Goal: Task Accomplishment & Management: Complete application form

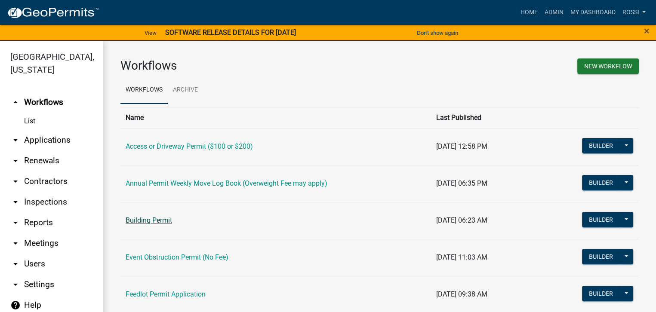
click at [168, 220] on link "Building Permit" at bounding box center [149, 220] width 46 height 8
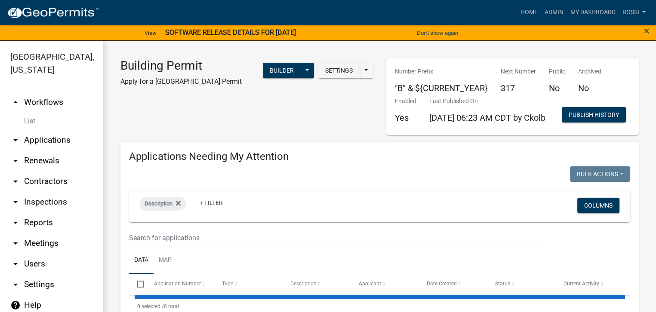
select select "2: 50"
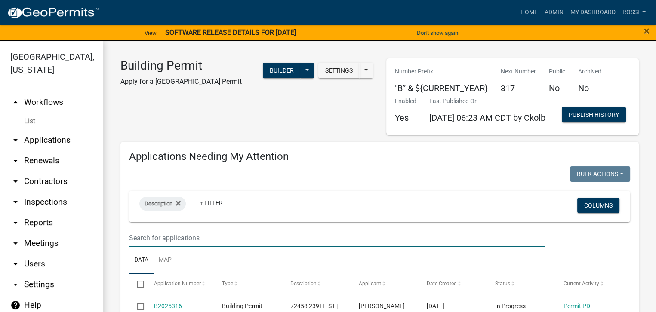
click at [162, 247] on input "text" at bounding box center [336, 238] width 415 height 18
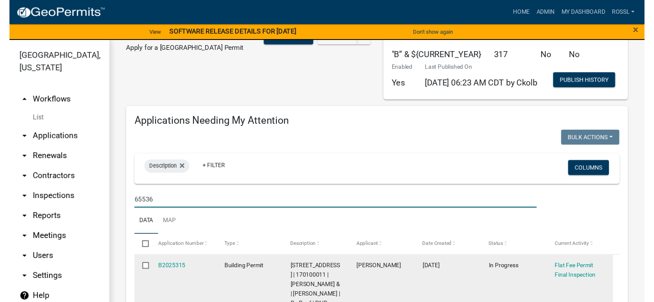
scroll to position [129, 0]
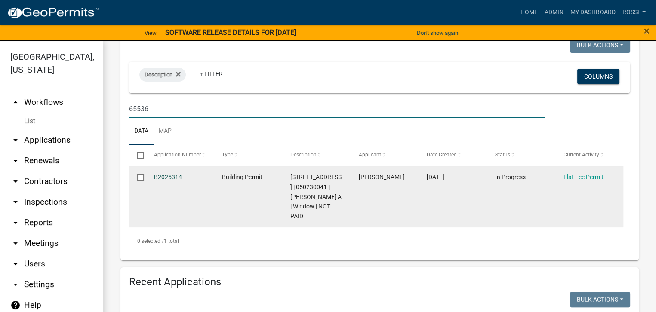
type input "65536"
click at [174, 181] on link "B2025314" at bounding box center [168, 177] width 28 height 7
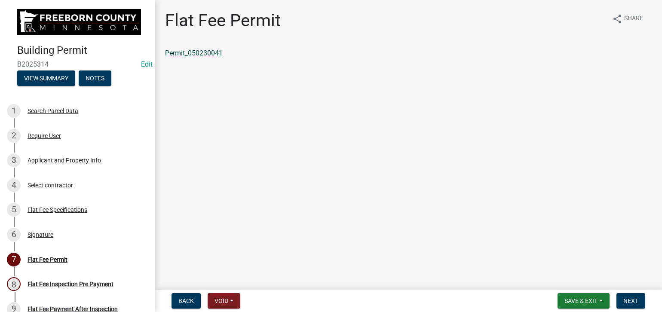
click at [193, 56] on link "Permit_050230041" at bounding box center [194, 53] width 58 height 8
click at [215, 51] on link "Permit_050230041" at bounding box center [194, 53] width 58 height 8
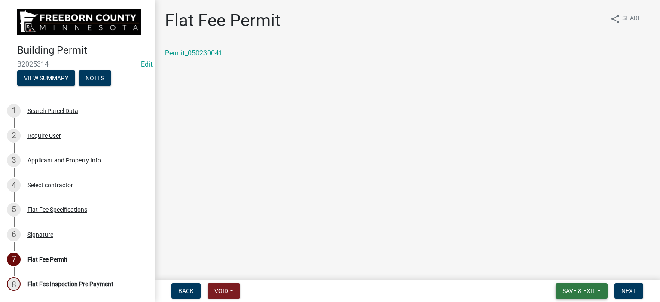
click at [595, 292] on span "Save & Exit" at bounding box center [579, 291] width 33 height 7
click at [590, 273] on button "Save & Exit" at bounding box center [573, 268] width 69 height 21
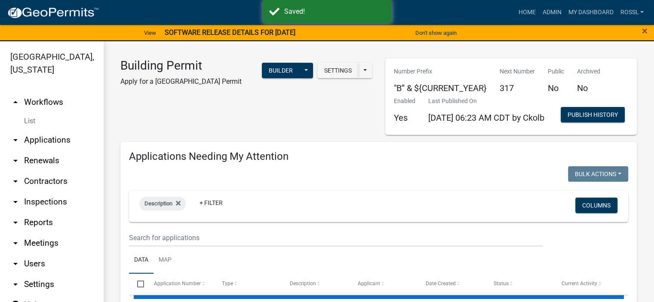
select select "2: 50"
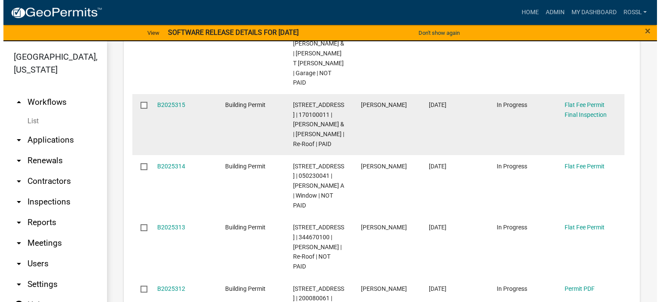
scroll to position [249, 0]
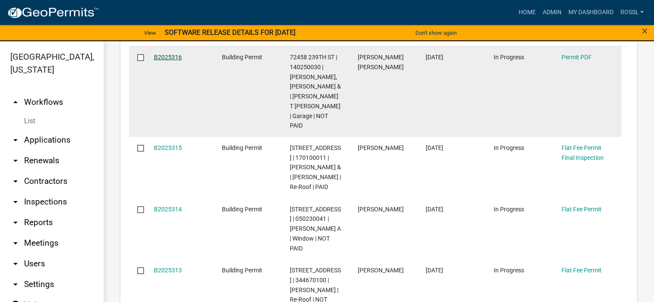
click at [161, 61] on link "B2025316" at bounding box center [168, 57] width 28 height 7
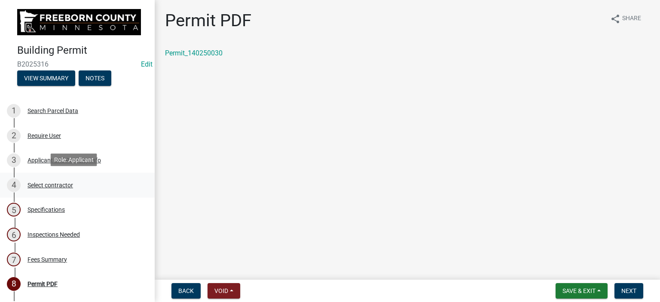
click at [51, 182] on div "Select contractor" at bounding box center [51, 185] width 46 height 6
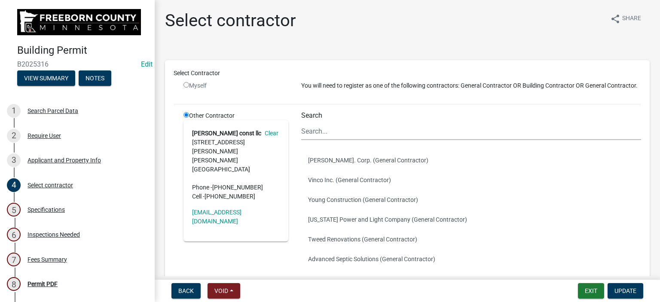
click at [268, 137] on link "Clear" at bounding box center [269, 133] width 17 height 7
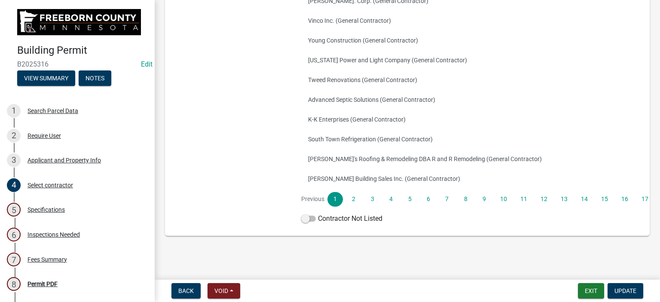
scroll to position [168, 0]
click at [306, 220] on span at bounding box center [308, 219] width 15 height 6
click at [318, 214] on input "Contractor Not Listed" at bounding box center [318, 214] width 0 height 0
click at [617, 295] on button "Update" at bounding box center [626, 290] width 36 height 15
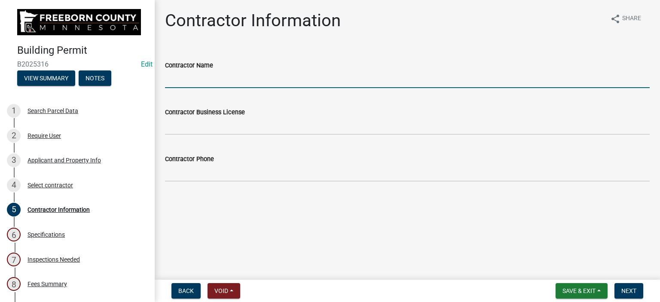
click at [220, 77] on input "Contractor Name" at bounding box center [407, 79] width 485 height 18
type input "Owner"
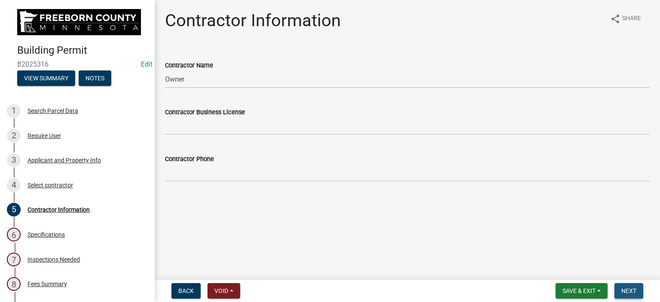
click at [628, 292] on span "Next" at bounding box center [629, 291] width 15 height 7
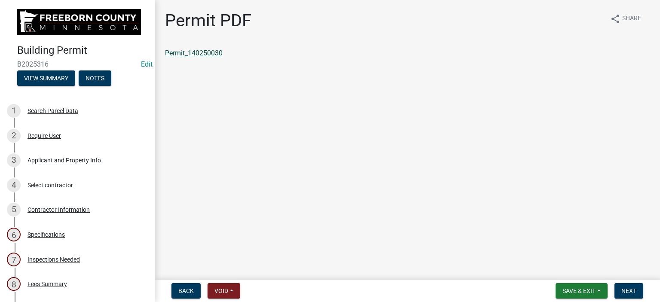
click at [186, 53] on link "Permit_140250030" at bounding box center [194, 53] width 58 height 8
click at [583, 288] on span "Save & Exit" at bounding box center [579, 291] width 33 height 7
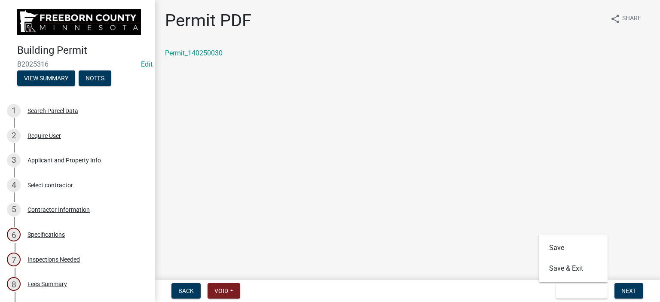
click at [403, 192] on main "Permit PDF share Share Permit_140250030" at bounding box center [408, 138] width 506 height 276
